Goal: Transaction & Acquisition: Purchase product/service

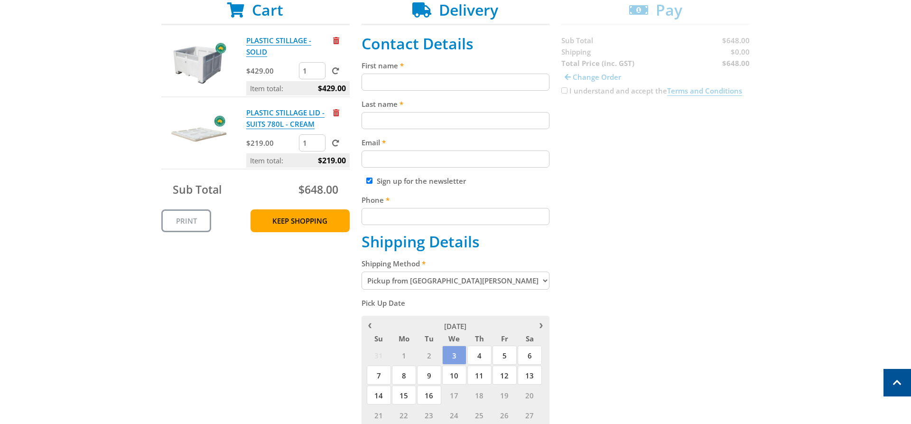
scroll to position [145, 0]
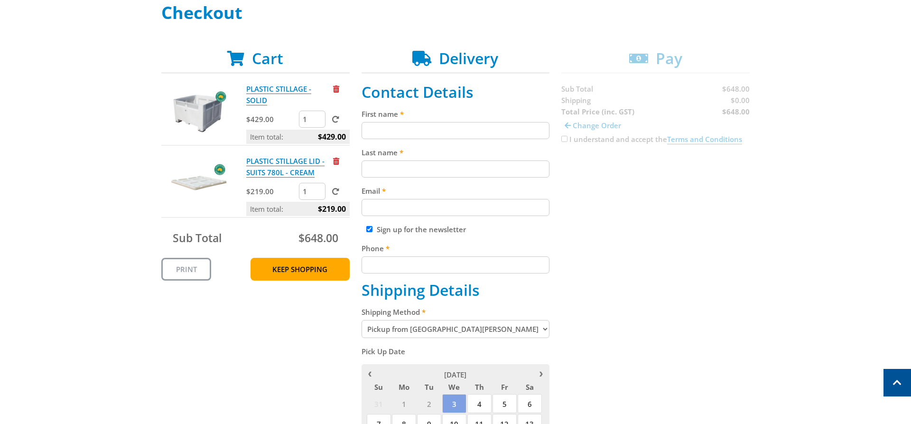
click at [455, 128] on input "First name" at bounding box center [456, 130] width 188 height 17
type input "Ben"
type input "[PERSON_NAME]"
click at [436, 208] on input "Email" at bounding box center [456, 207] width 188 height 17
type input "[EMAIL_ADDRESS][PERSON_NAME][DOMAIN_NAME]"
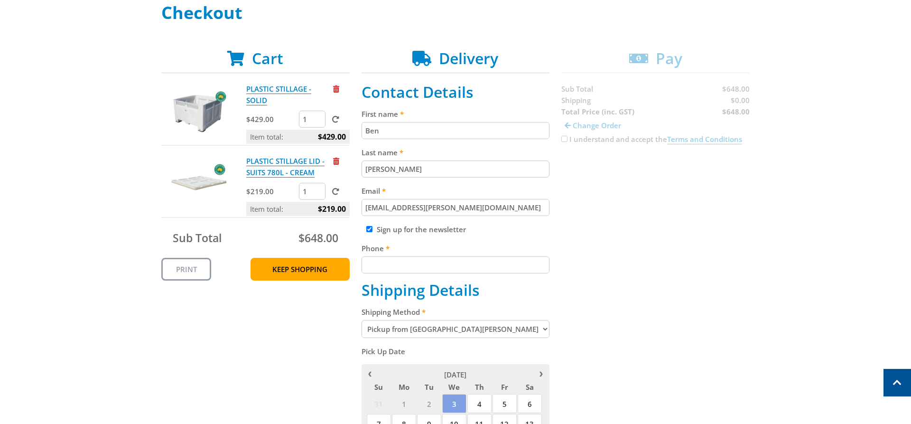
click at [441, 266] on input "Phone" at bounding box center [456, 264] width 188 height 17
type input "0439885460"
click at [430, 230] on label "Sign up for the newsletter" at bounding box center [421, 228] width 89 height 9
click at [372, 230] on input "Sign up for the newsletter" at bounding box center [369, 229] width 6 height 6
checkbox input "false"
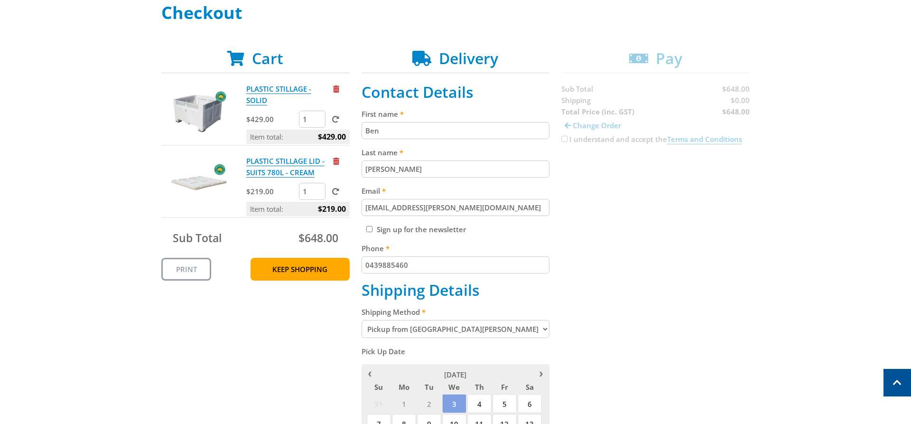
click at [362, 320] on select "Pickup from [GEOGRAPHIC_DATA][PERSON_NAME] Delivery" at bounding box center [456, 329] width 188 height 18
click option "Pickup from [GEOGRAPHIC_DATA][PERSON_NAME]" at bounding box center [0, 0] width 0 height 0
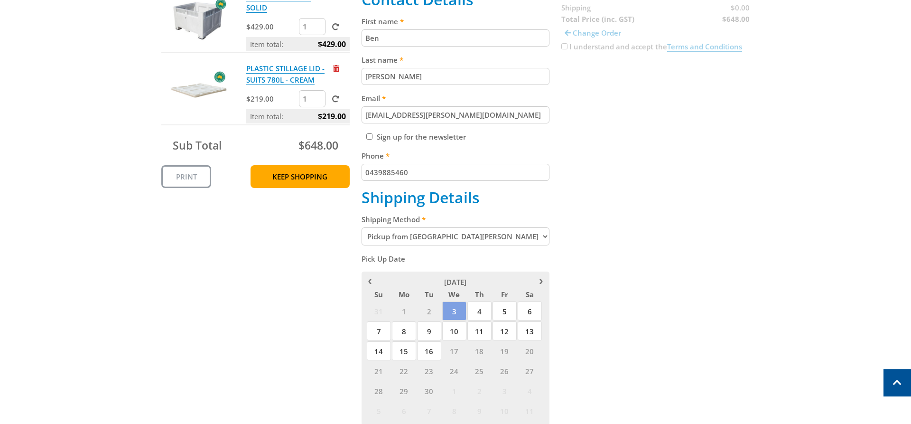
scroll to position [242, 0]
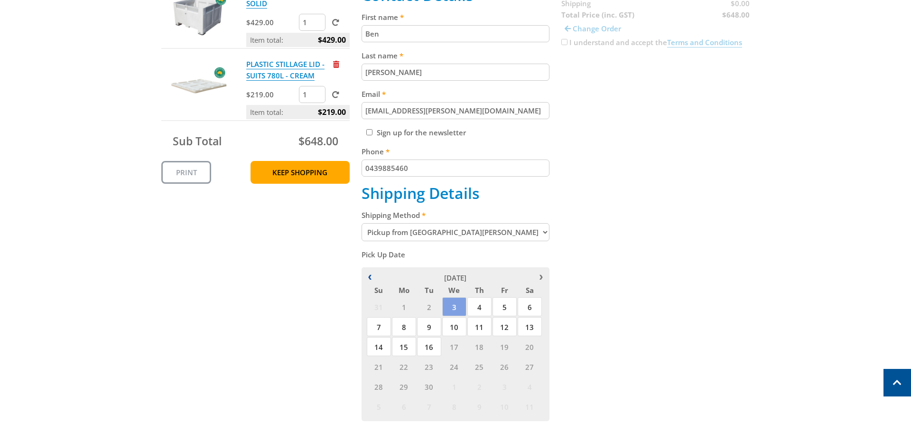
click at [372, 275] on div "[DATE]" at bounding box center [455, 277] width 179 height 11
click at [455, 386] on span "27" at bounding box center [454, 386] width 24 height 19
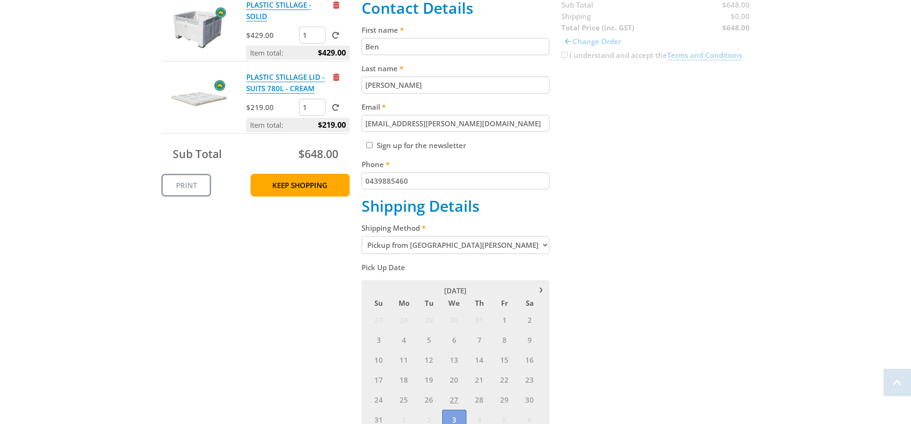
scroll to position [290, 0]
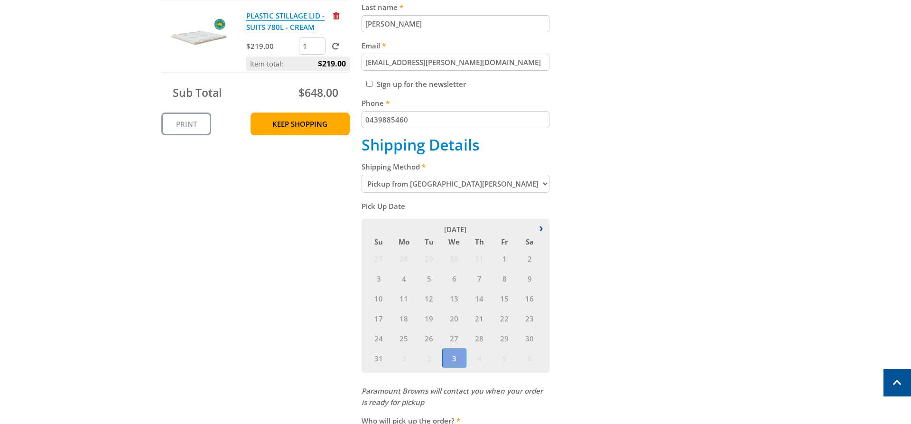
click at [539, 229] on link at bounding box center [541, 227] width 8 height 8
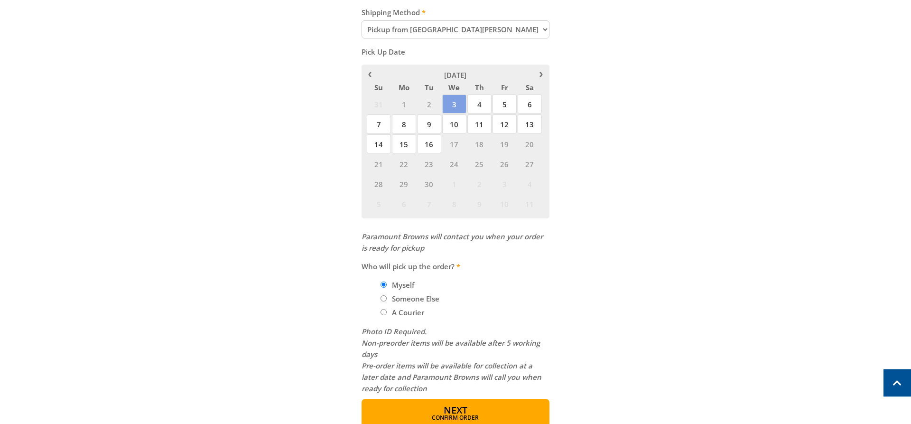
scroll to position [484, 0]
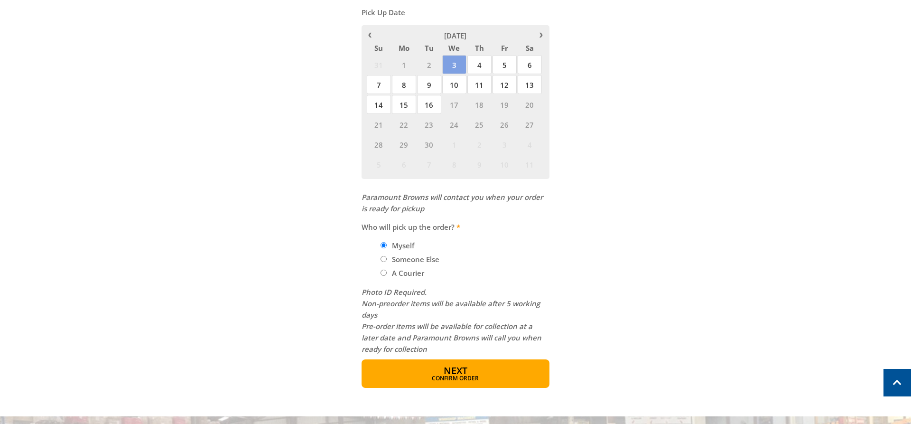
click at [404, 260] on label "Someone Else" at bounding box center [416, 259] width 54 height 16
click at [387, 260] on input "Someone Else" at bounding box center [384, 259] width 6 height 6
radio input "true"
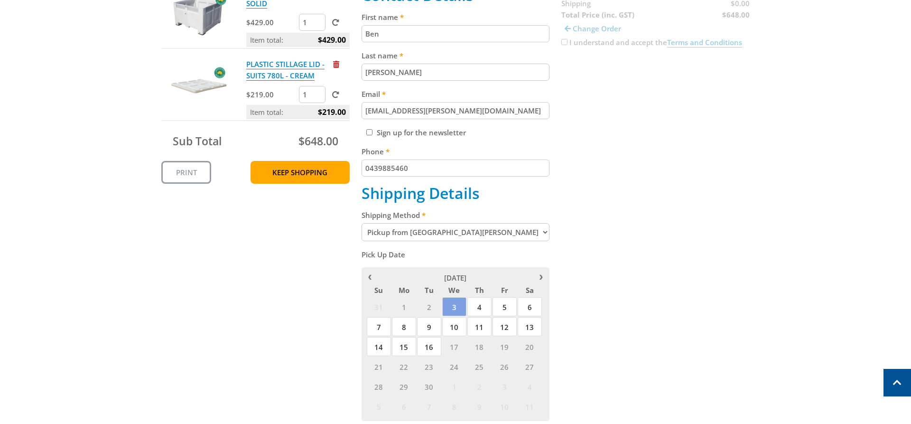
scroll to position [0, 0]
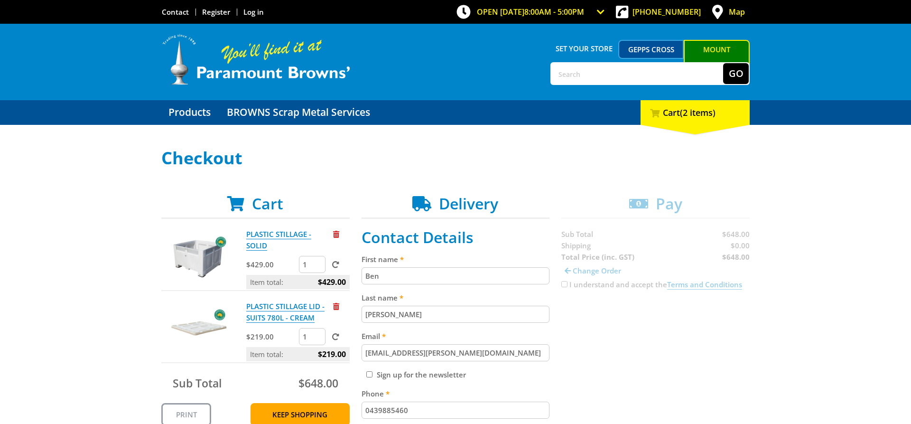
click at [702, 49] on link "Mount [PERSON_NAME]" at bounding box center [717, 58] width 66 height 36
